Goal: Information Seeking & Learning: Learn about a topic

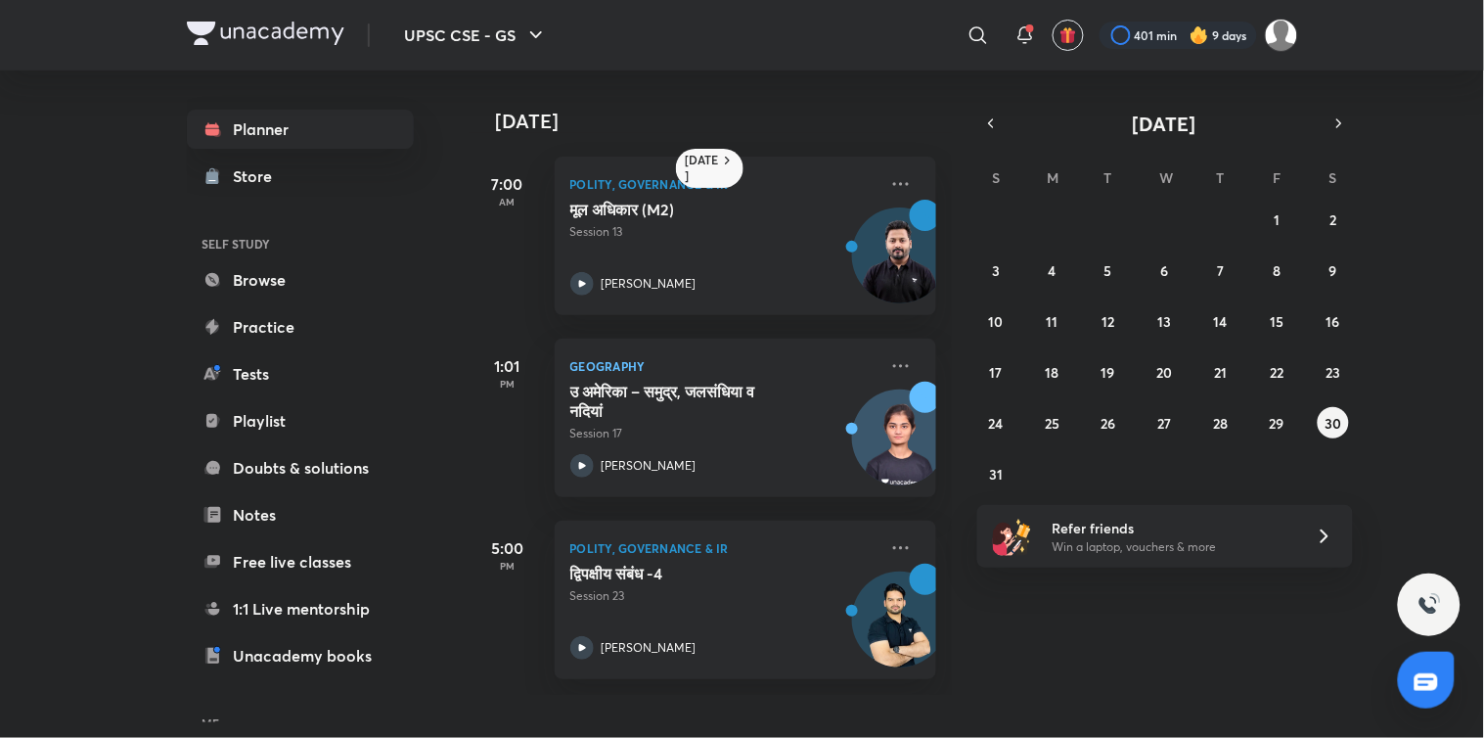
click at [294, 706] on h6 "ME" at bounding box center [300, 722] width 227 height 33
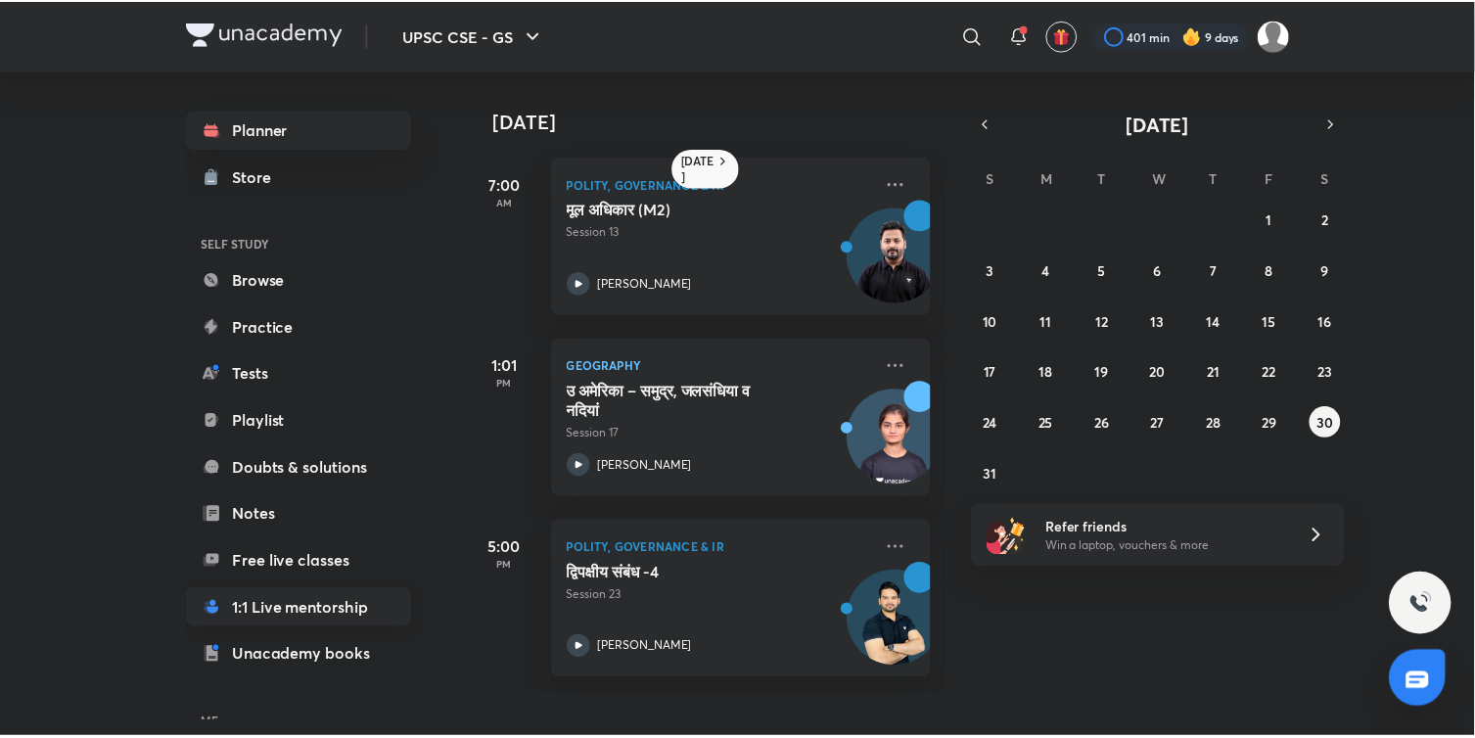
scroll to position [141, 0]
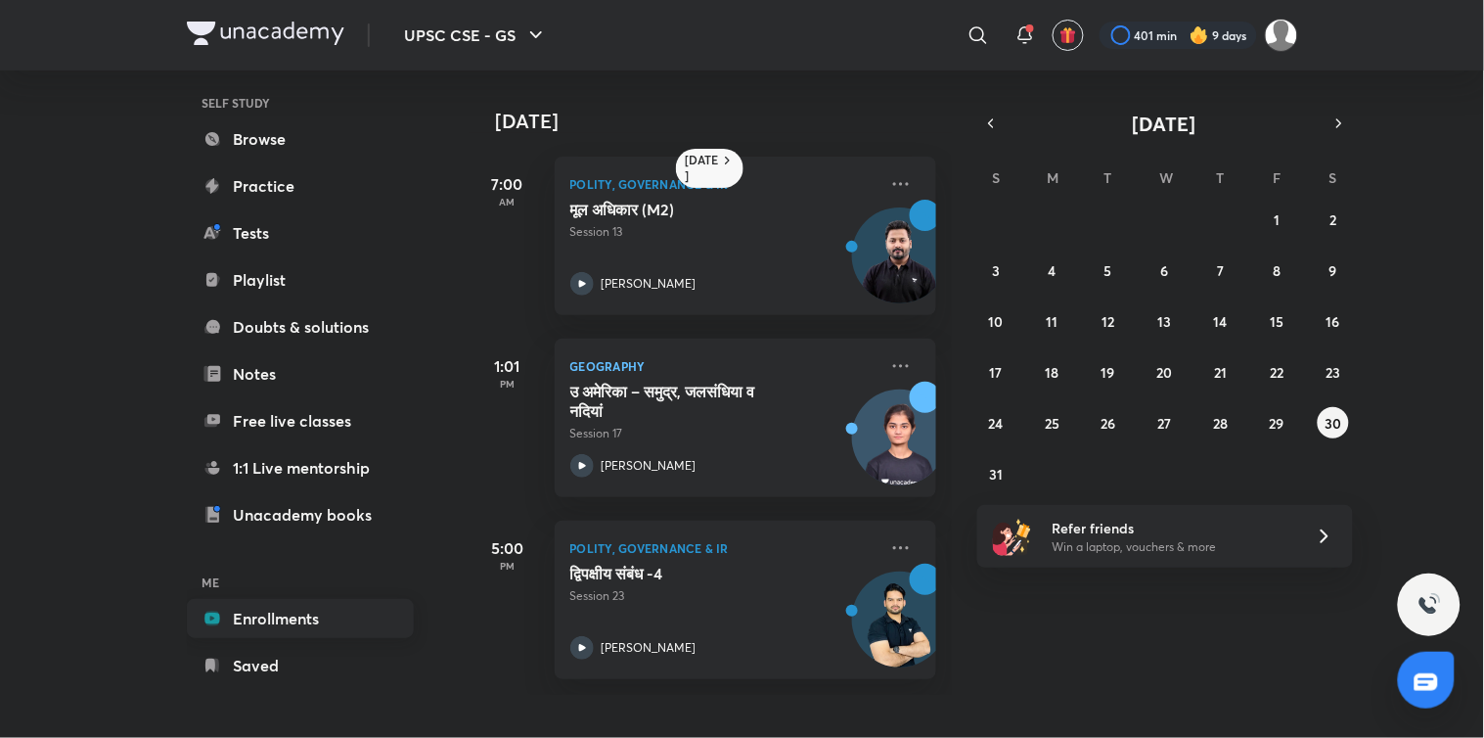
click at [265, 604] on link "Enrollments" at bounding box center [300, 618] width 227 height 39
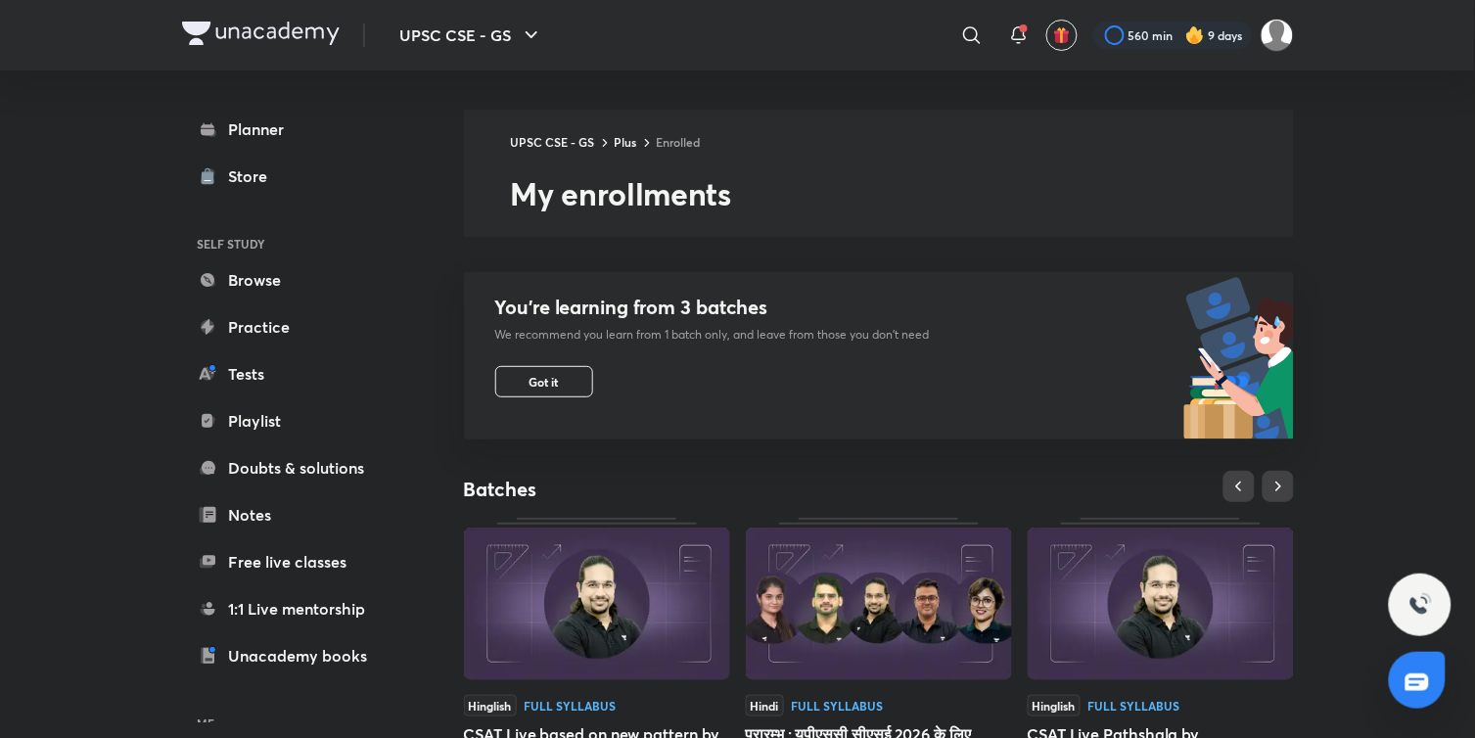
scroll to position [632, 0]
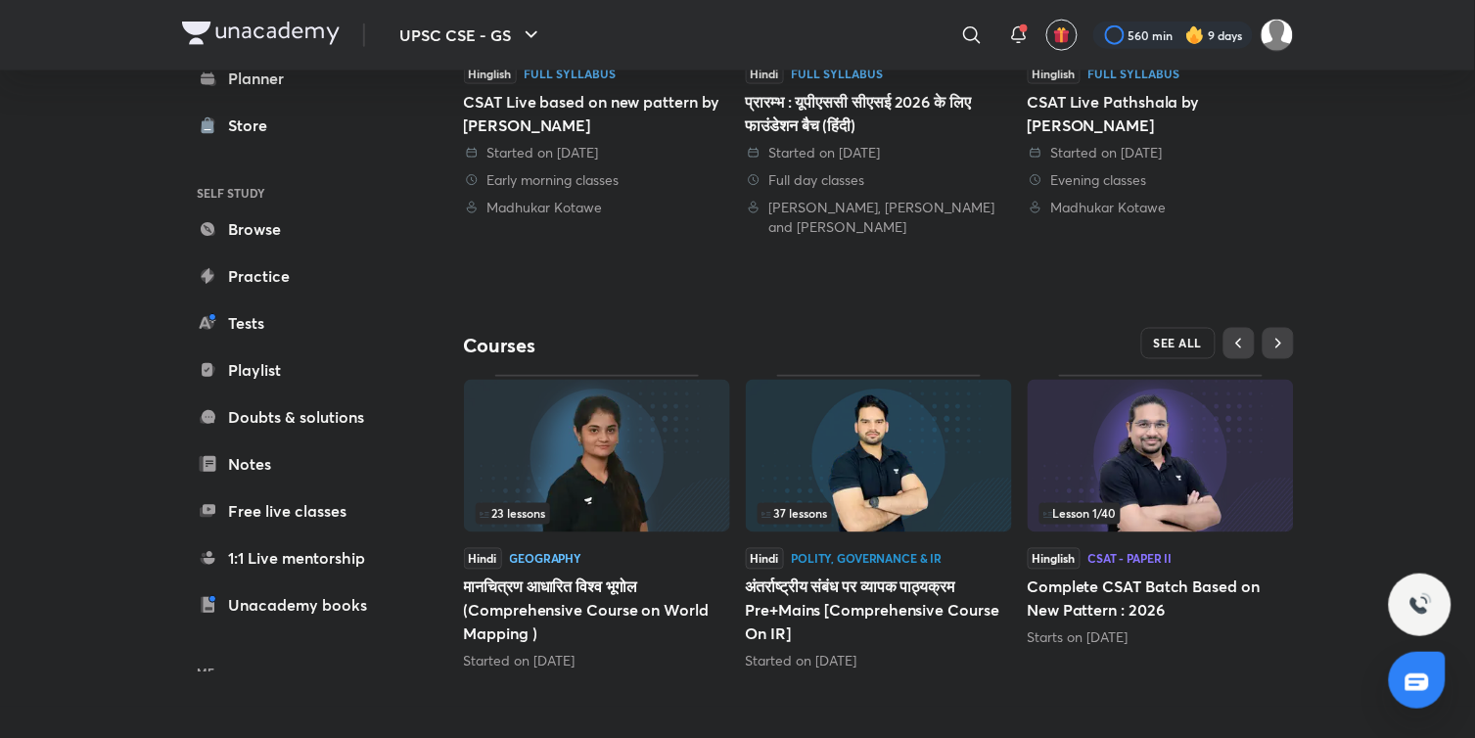
click at [1162, 343] on span "SEE ALL" at bounding box center [1178, 344] width 49 height 14
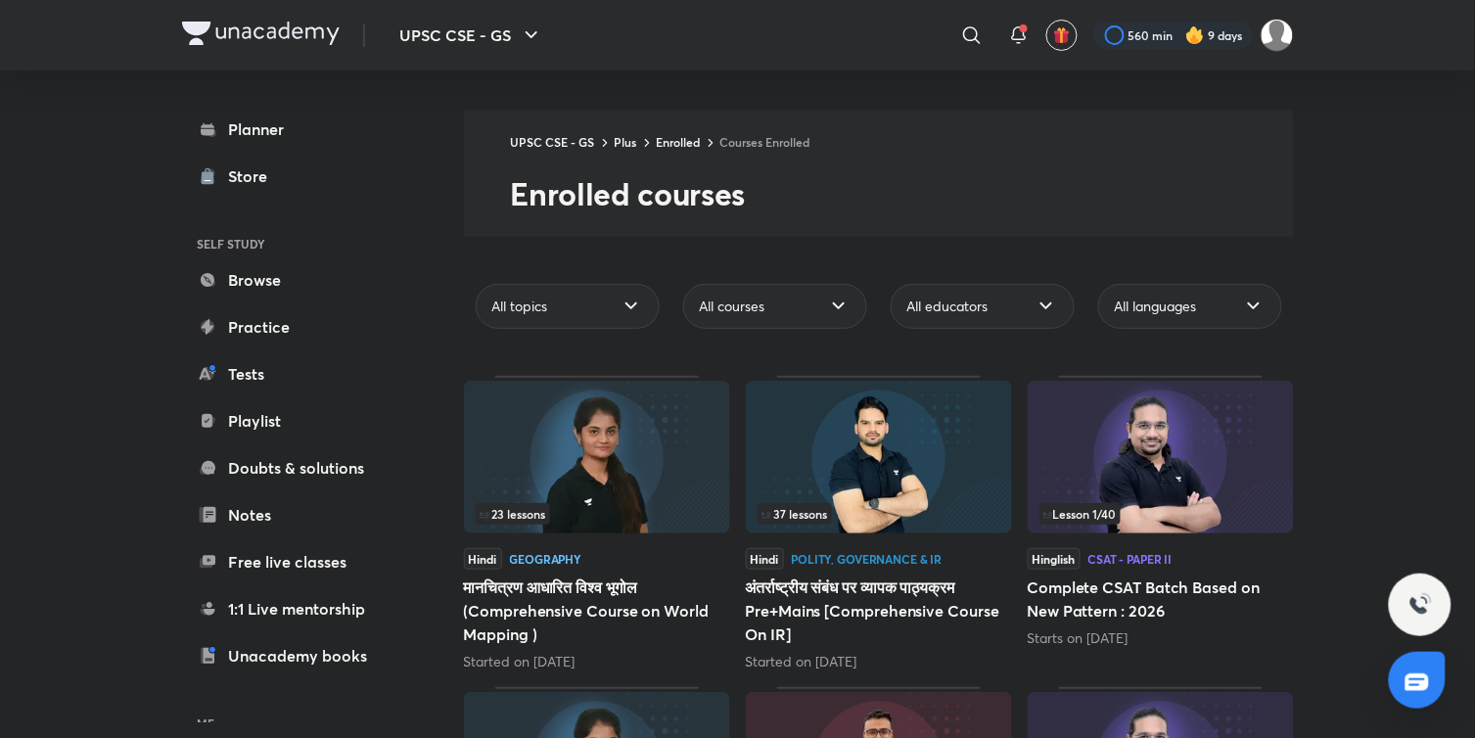
scroll to position [836, 0]
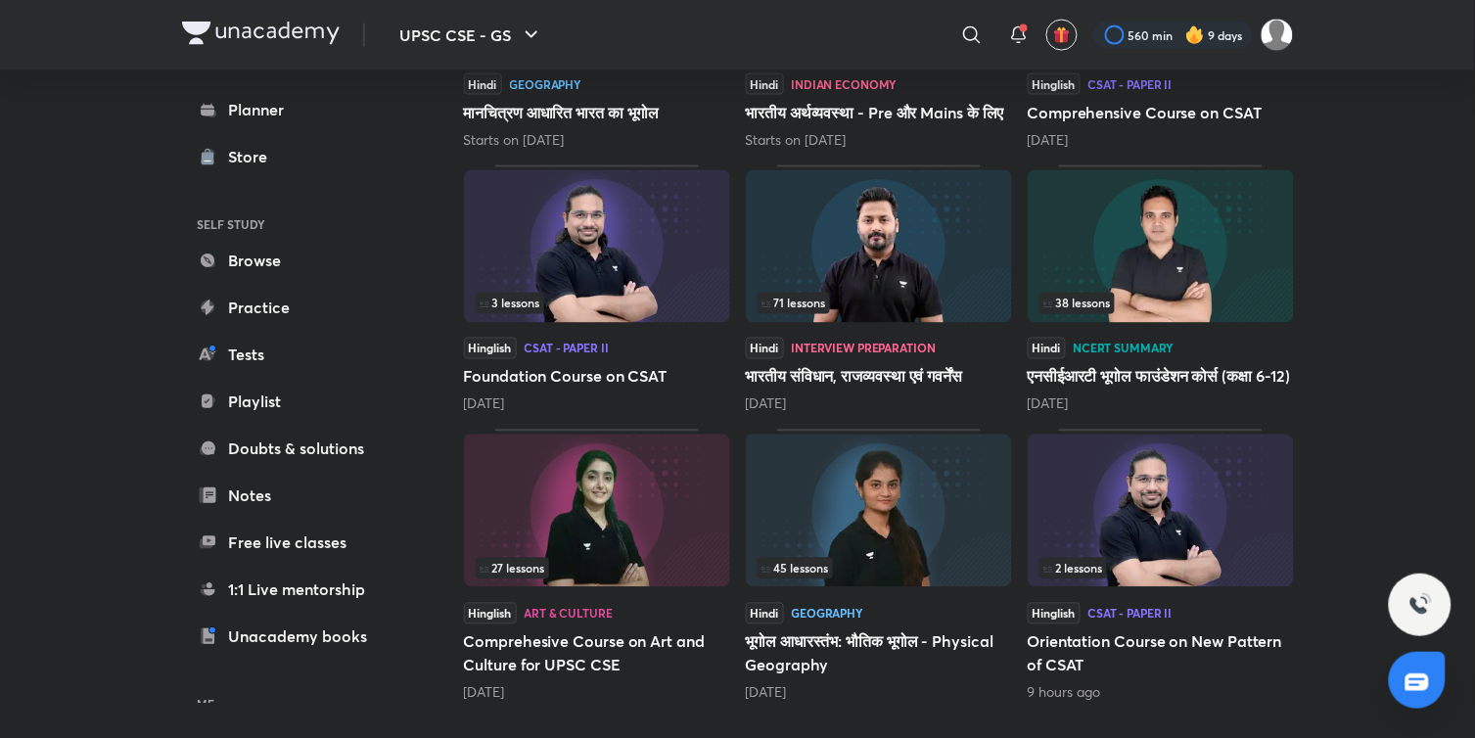
click at [826, 647] on h5 "भूगोल आधारस्‍तंभ: भौतिक भूगोल - Physical Geography" at bounding box center [879, 653] width 266 height 47
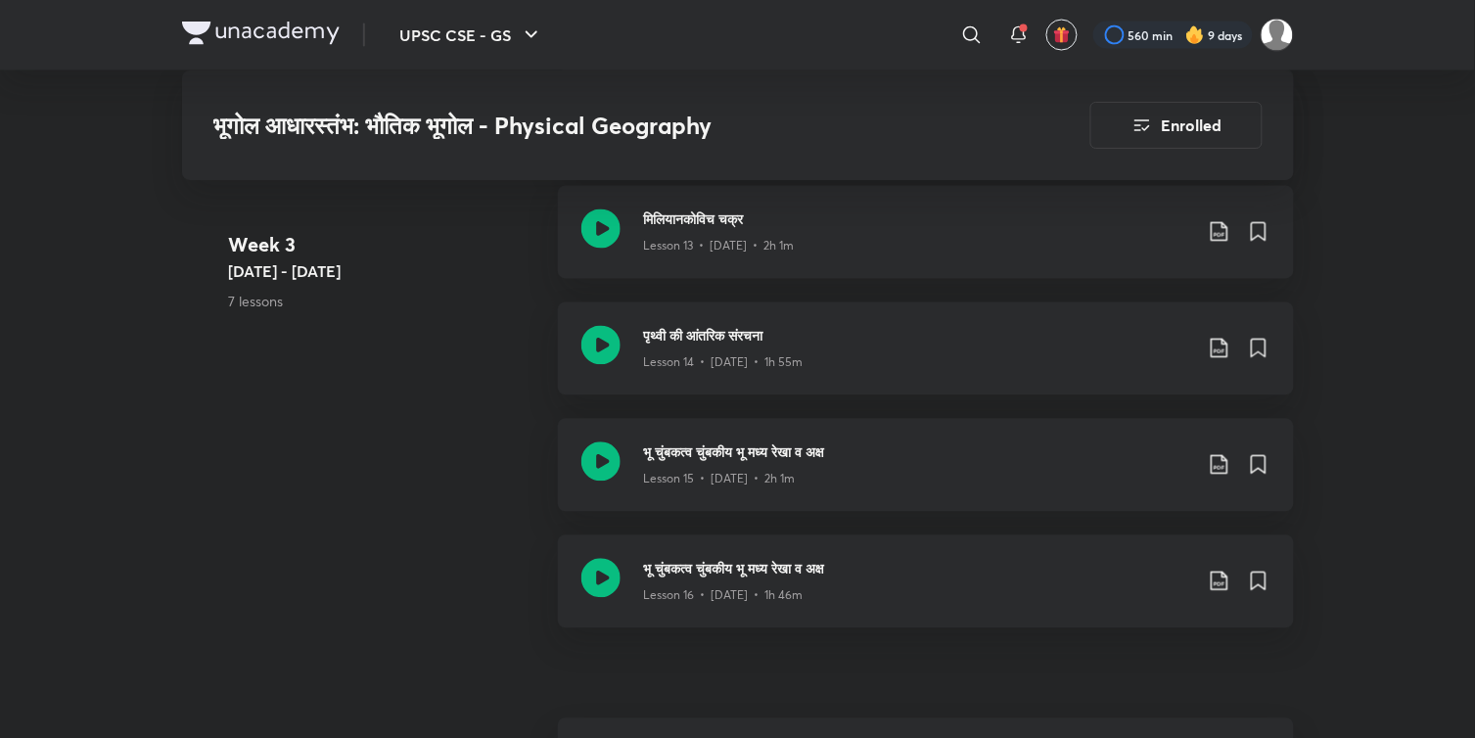
scroll to position [2789, 0]
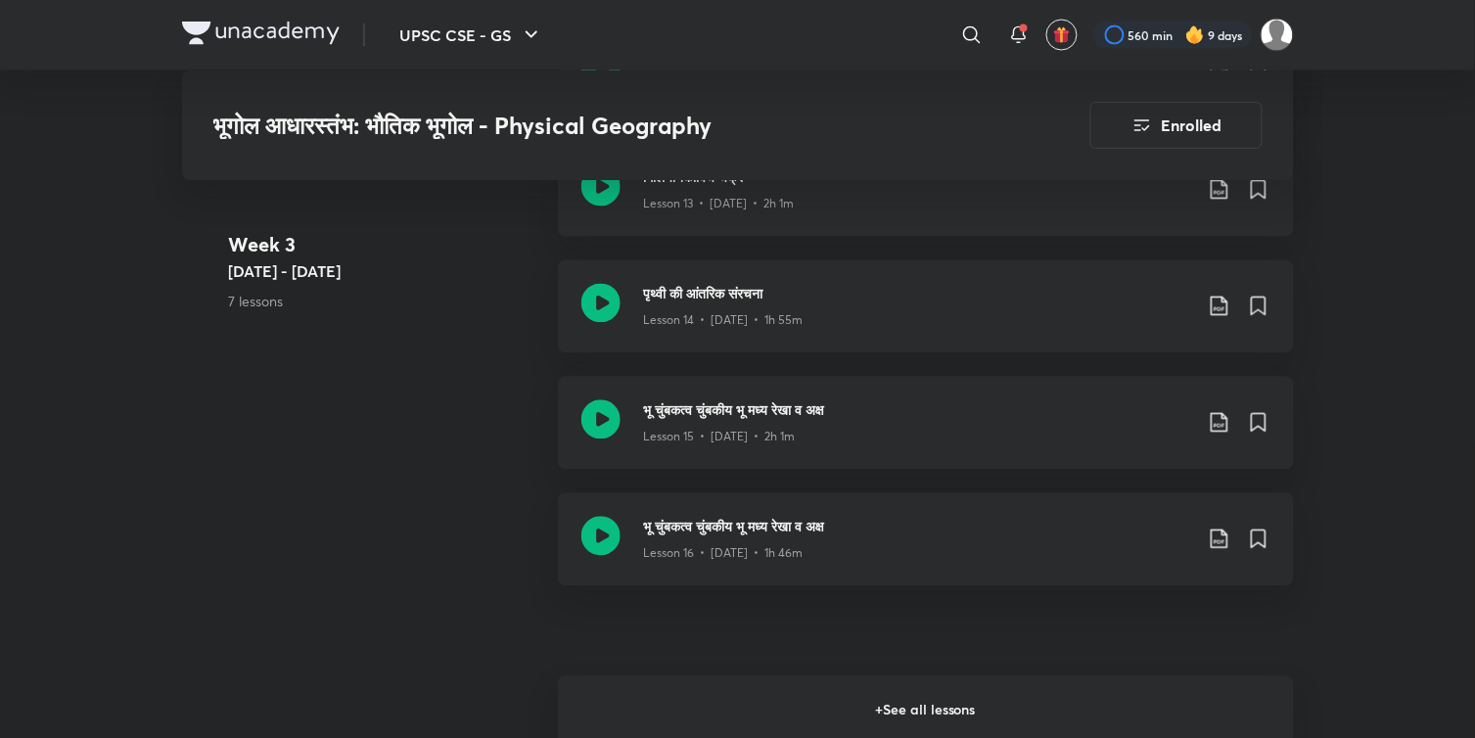
click at [901, 695] on h6 "+ See all lessons" at bounding box center [926, 710] width 736 height 68
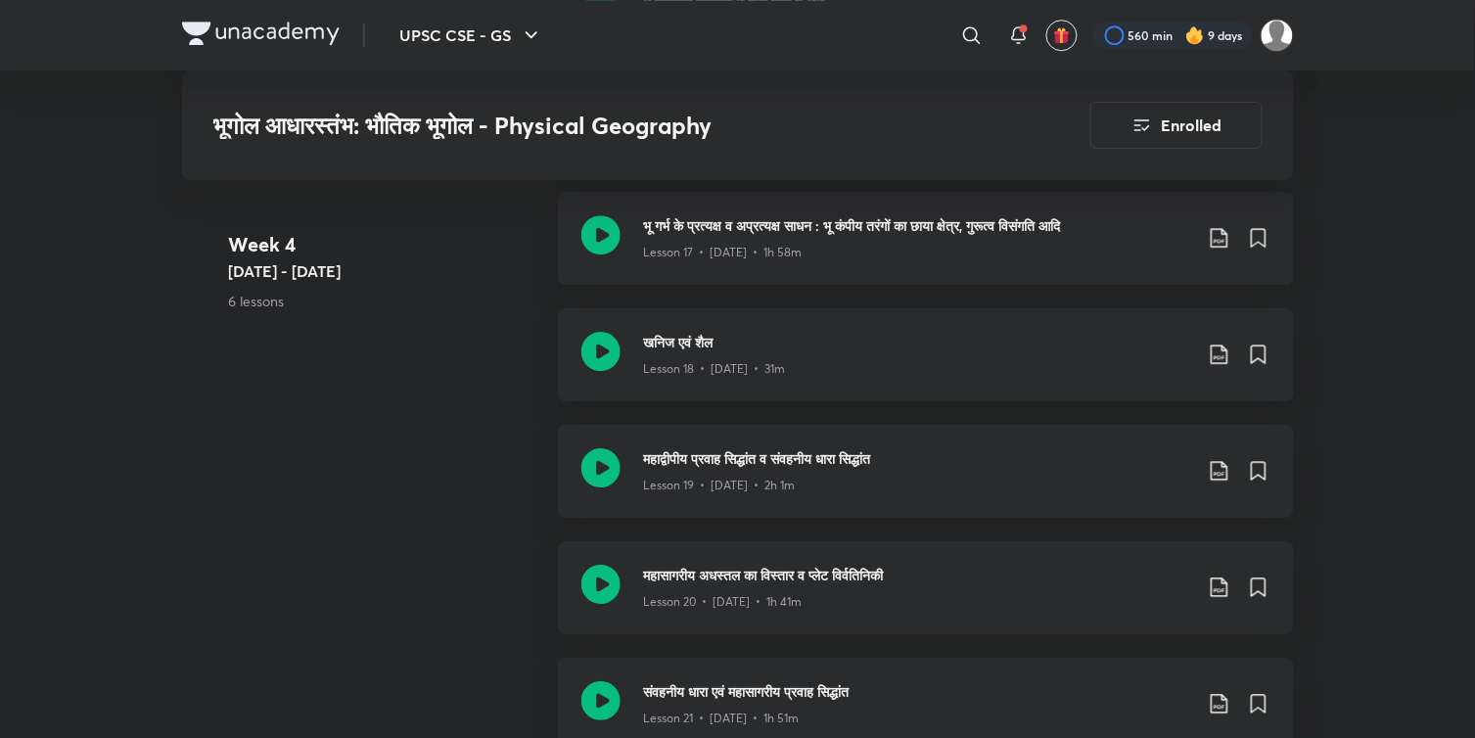
scroll to position [3321, 0]
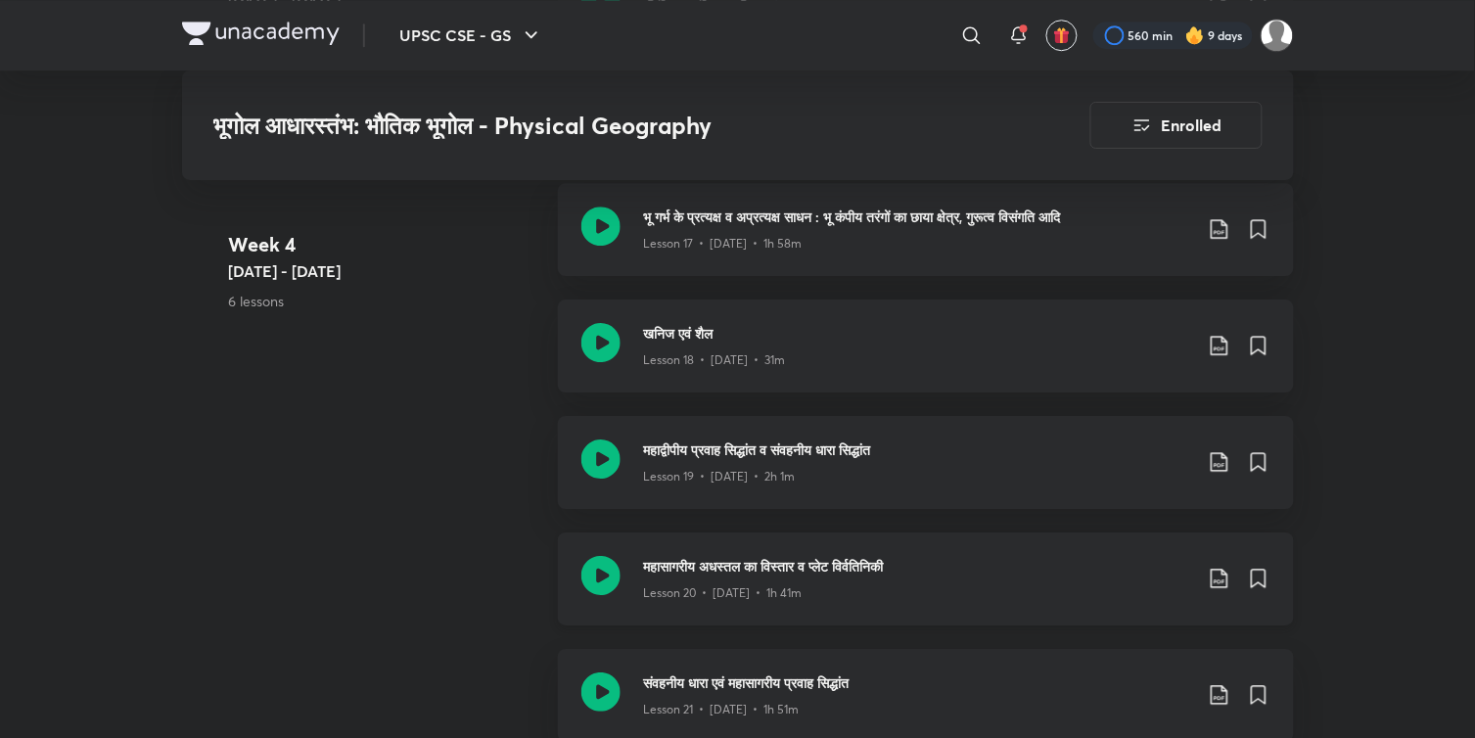
click at [601, 570] on icon at bounding box center [600, 575] width 39 height 39
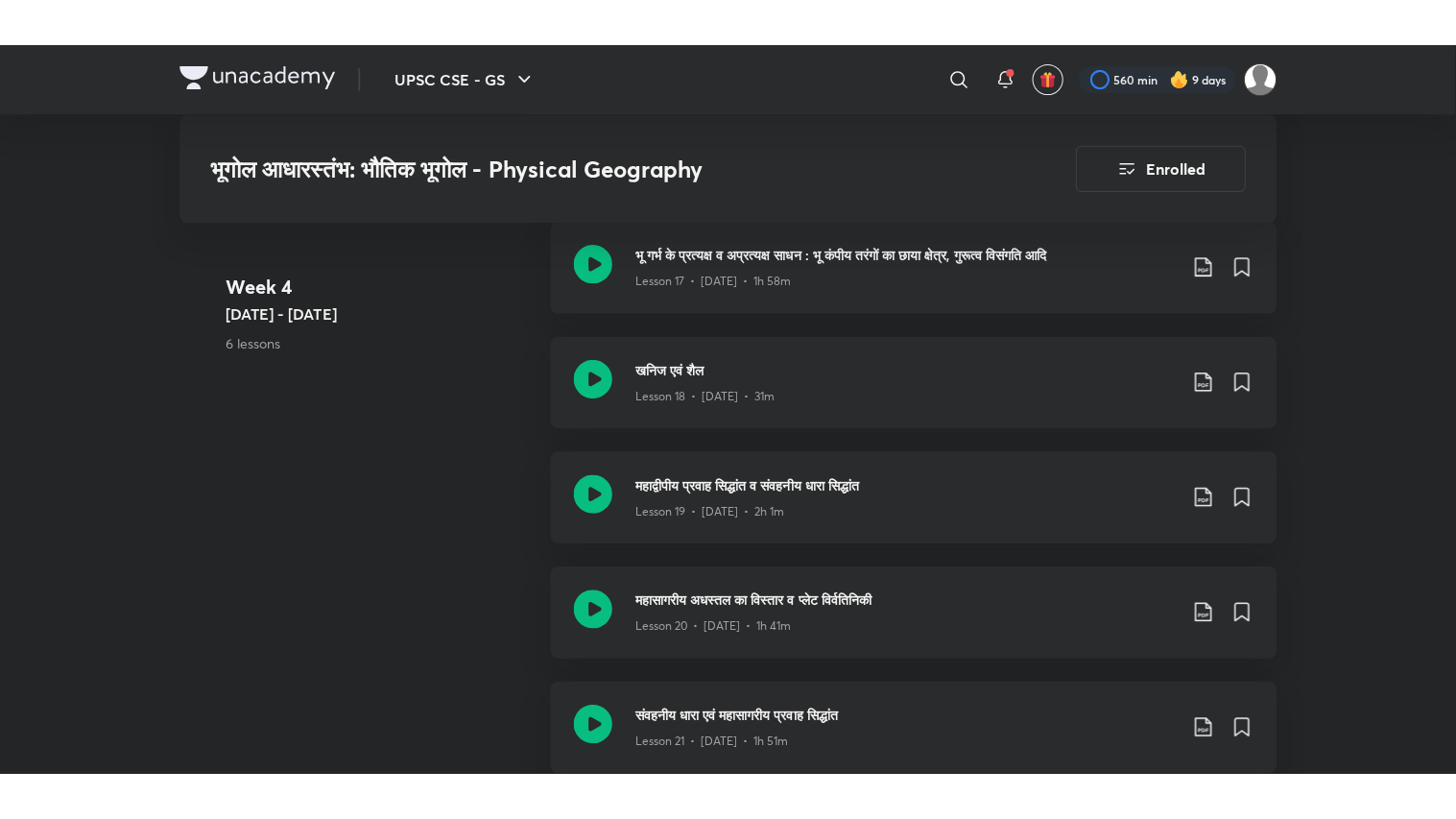
scroll to position [3277, 0]
